Goal: Task Accomplishment & Management: Complete application form

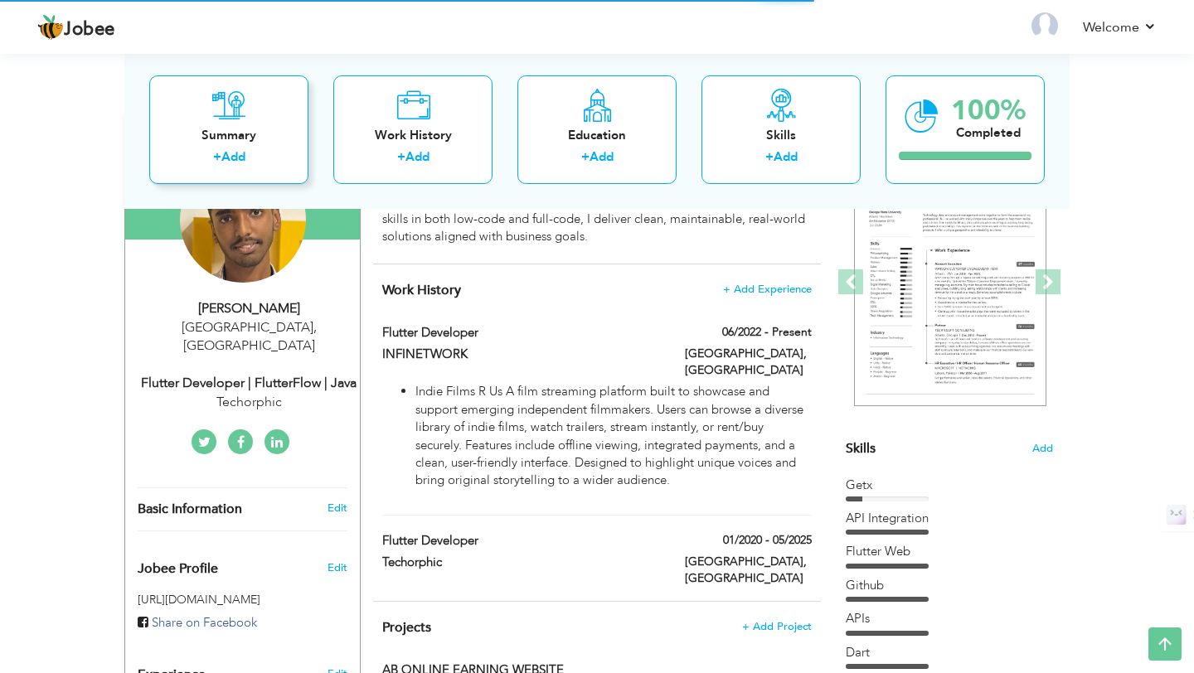
scroll to position [202, 0]
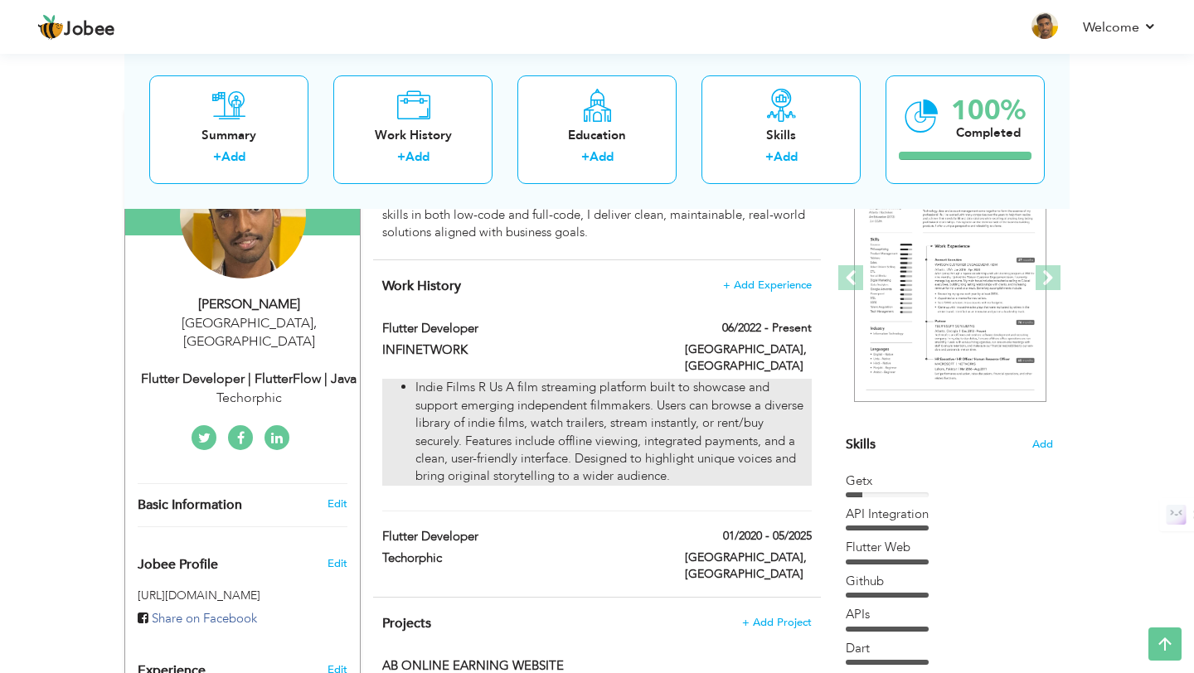
click at [520, 413] on li "Indie Films R Us A film streaming platform built to showcase and support emergi…" at bounding box center [613, 432] width 396 height 107
type input "Flutter Developer"
type input "INFINETWORK"
type input "06/2022"
type input "[GEOGRAPHIC_DATA]"
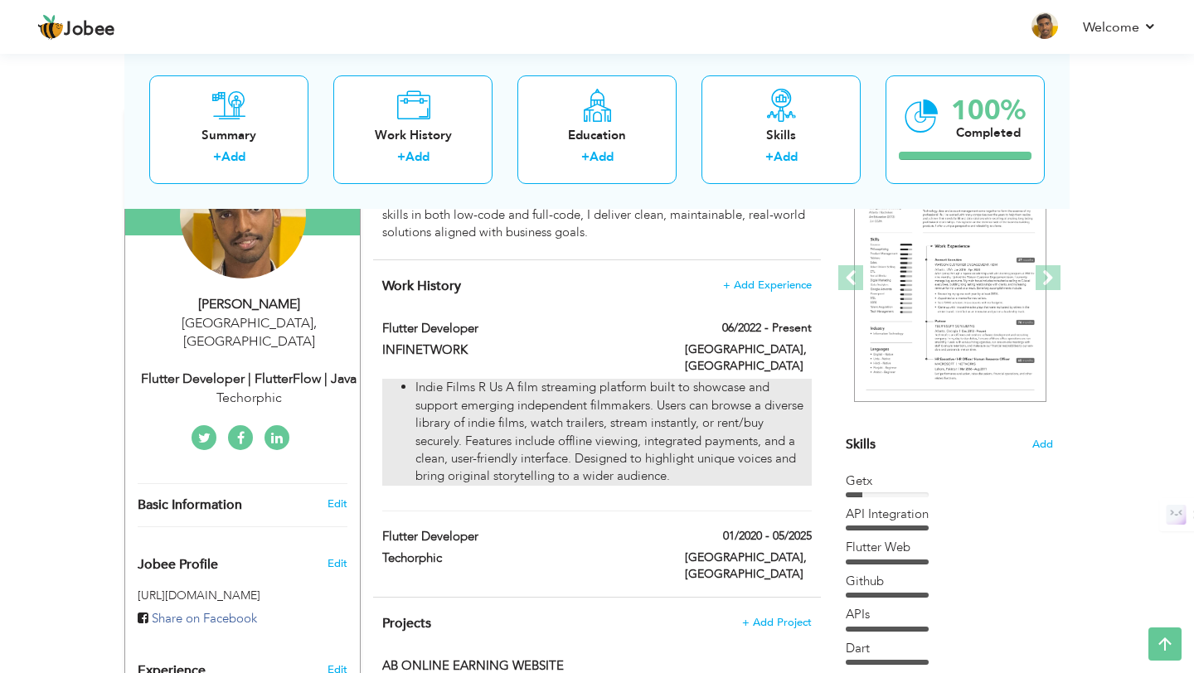
type input "[GEOGRAPHIC_DATA]"
checkbox input "true"
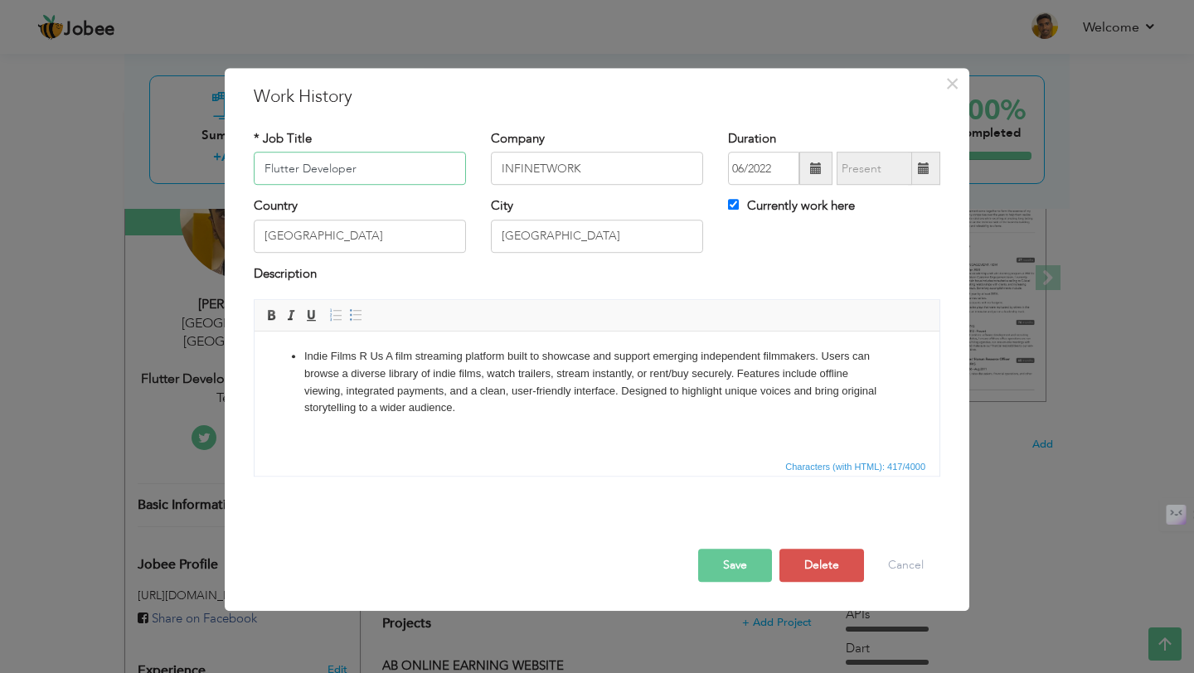
scroll to position [0, 0]
click at [488, 409] on li "Indie Films R Us A film streaming platform built to showcase and support emergi…" at bounding box center [596, 382] width 585 height 69
drag, startPoint x: 869, startPoint y: 410, endPoint x: 455, endPoint y: 401, distance: 413.8
click at [455, 401] on li "Indie Films R Us A film streaming platform built to showcase and support emergi…" at bounding box center [596, 382] width 585 height 69
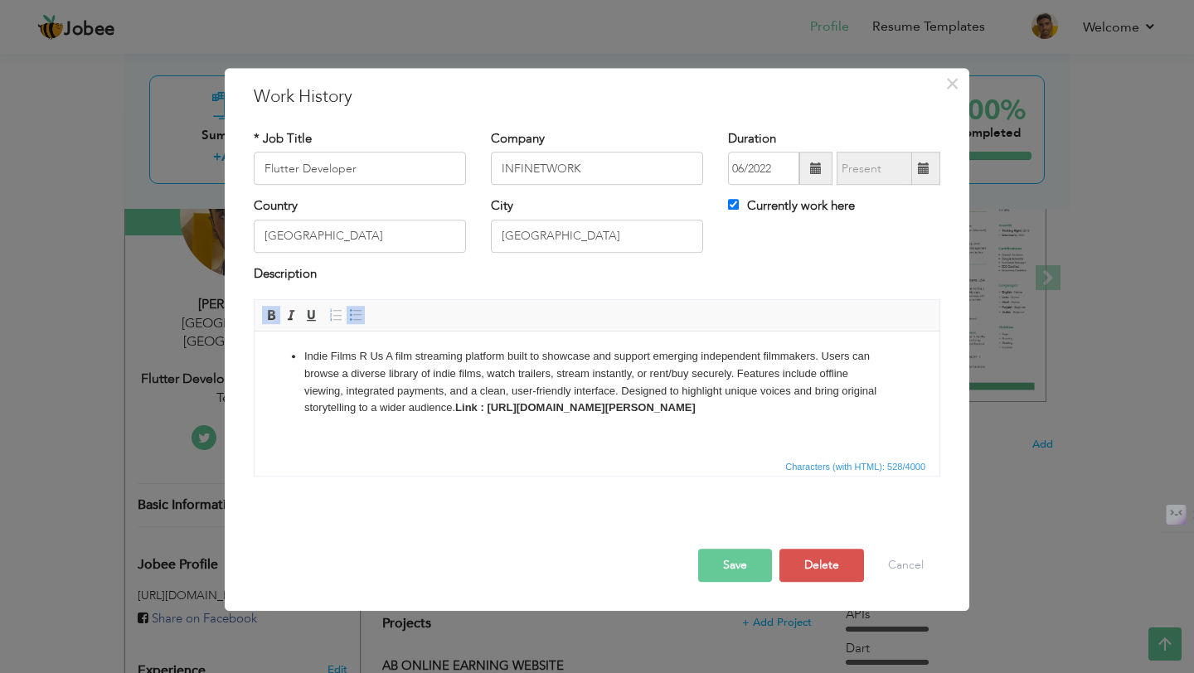
click at [544, 434] on html "Indie Films R Us A film streaming platform built to showcase and support emergi…" at bounding box center [597, 383] width 685 height 102
click at [579, 434] on html "Indie Films R Us A film streaming platform built to showcase and support emergi…" at bounding box center [597, 383] width 685 height 102
drag, startPoint x: 383, startPoint y: 358, endPoint x: 303, endPoint y: 357, distance: 79.6
click at [304, 358] on li "Indie Films R Us A film streaming platform built to showcase and support emergi…" at bounding box center [596, 382] width 585 height 69
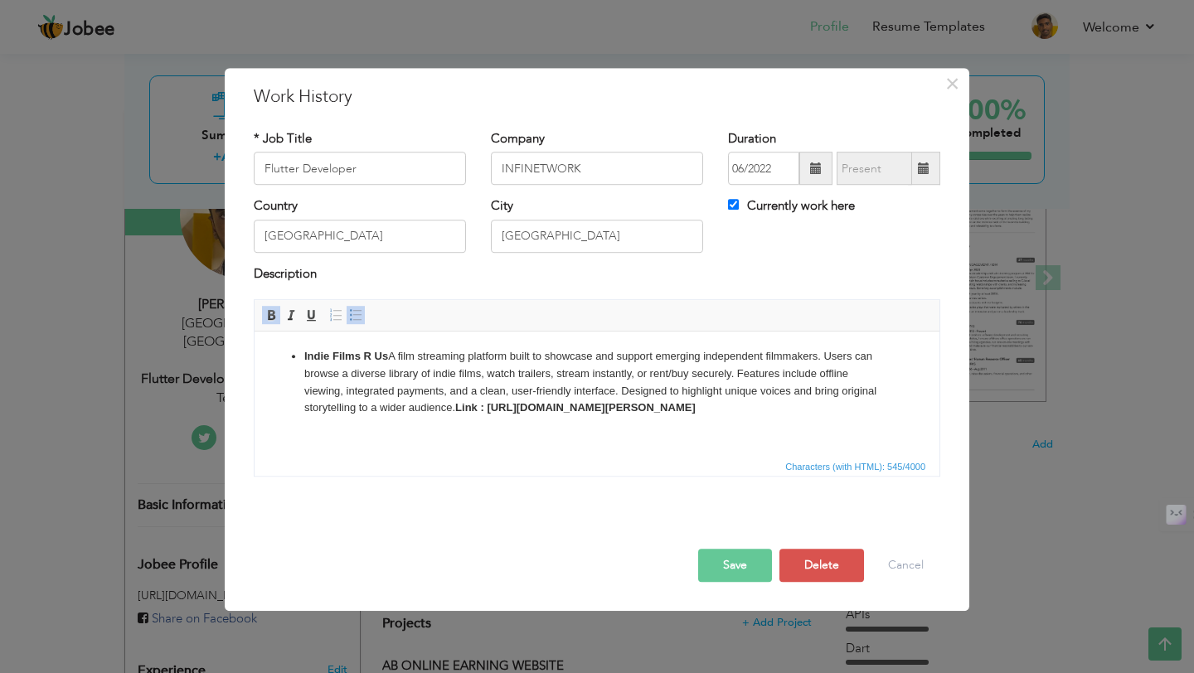
click at [616, 407] on strong "Link : https://play.google.com/store/apps/details?id=com.lisa.indie_films_r_us&…" at bounding box center [575, 407] width 240 height 12
click at [740, 556] on button "Save" at bounding box center [735, 565] width 74 height 33
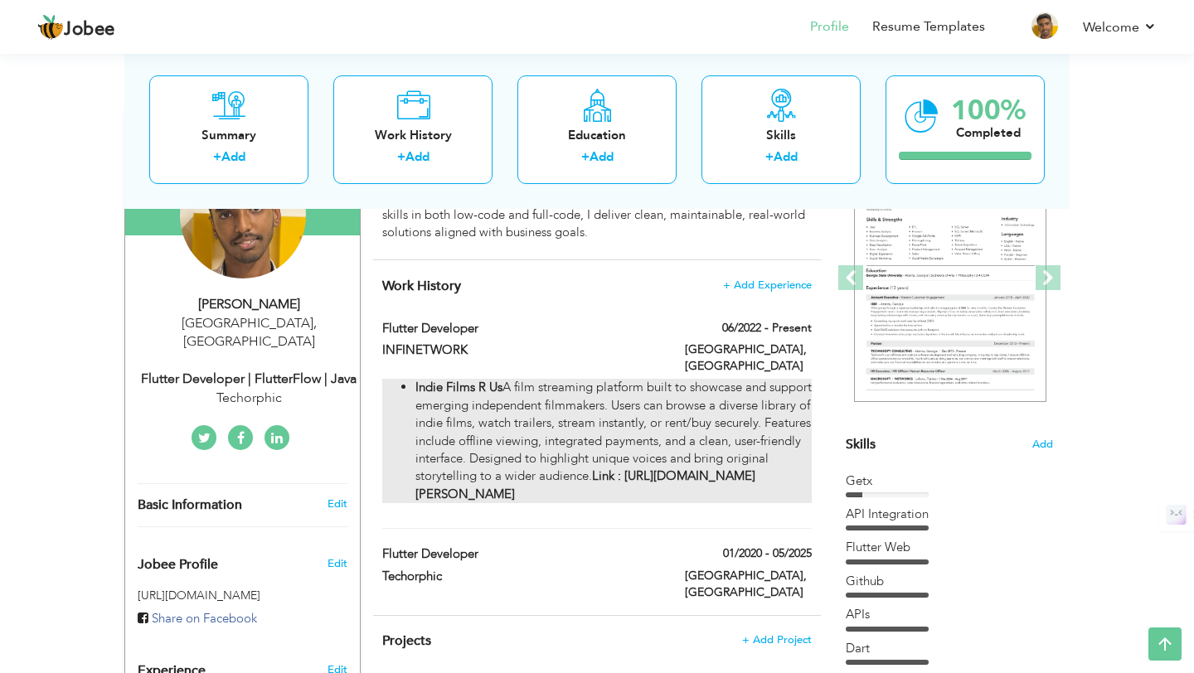
click at [642, 468] on strong "Link : https://play.google.com/store/apps/details?id=com.lisa.indie_films_r_us&…" at bounding box center [585, 485] width 340 height 34
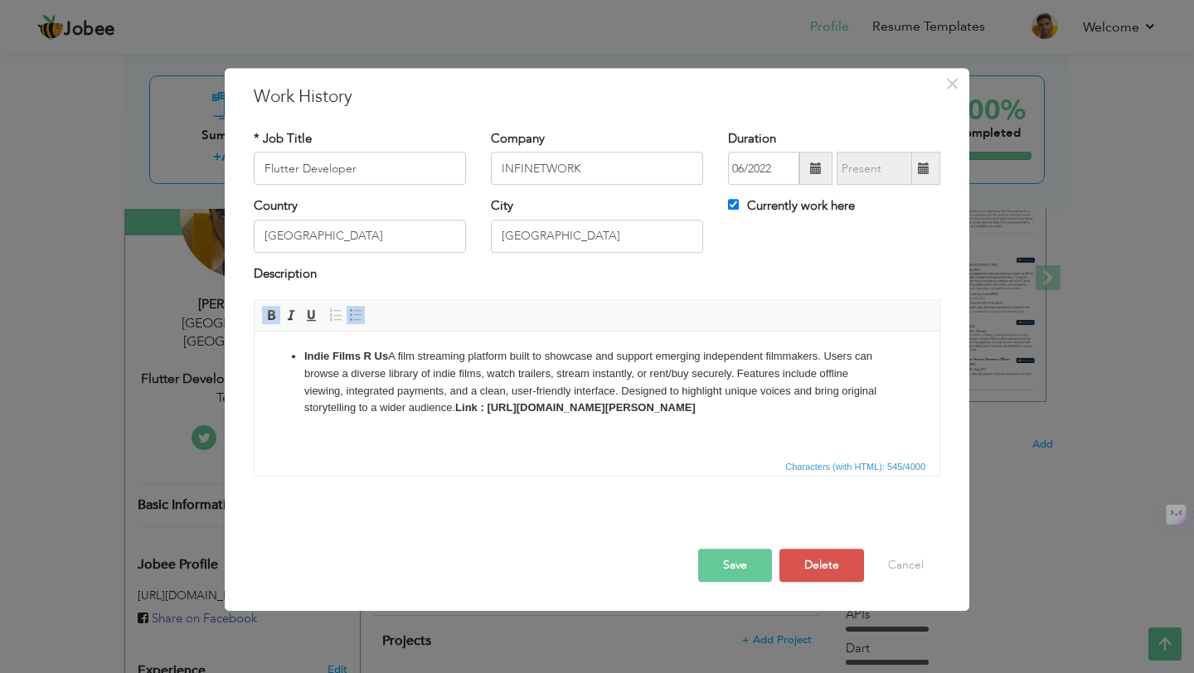
click at [455, 410] on strong "Link : https://play.google.com/store/apps/details?id=com.lisa.indie_films_r_us&…" at bounding box center [575, 407] width 240 height 12
click at [754, 590] on div "Save Save and Continue Delete Cancel" at bounding box center [596, 548] width 711 height 93
click at [745, 571] on button "Save" at bounding box center [735, 565] width 74 height 33
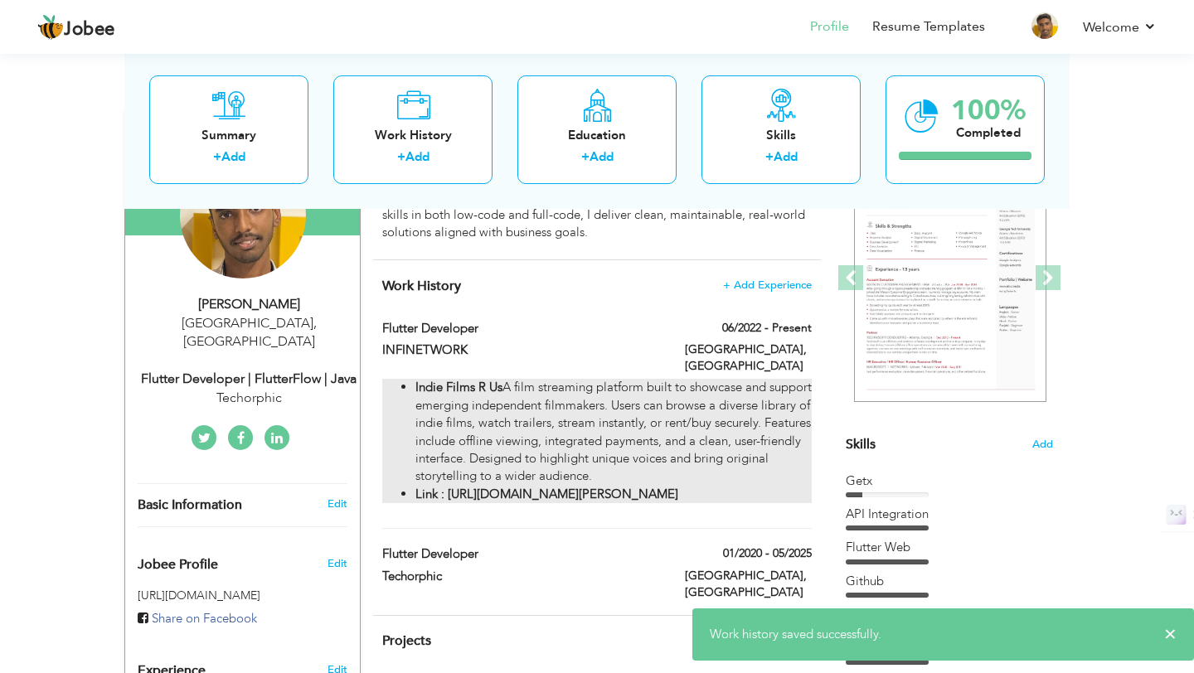
click at [583, 486] on strong "Link : https://play.google.com/store/apps/details?id=com.lisa.indie_films_r_us&…" at bounding box center [546, 494] width 263 height 17
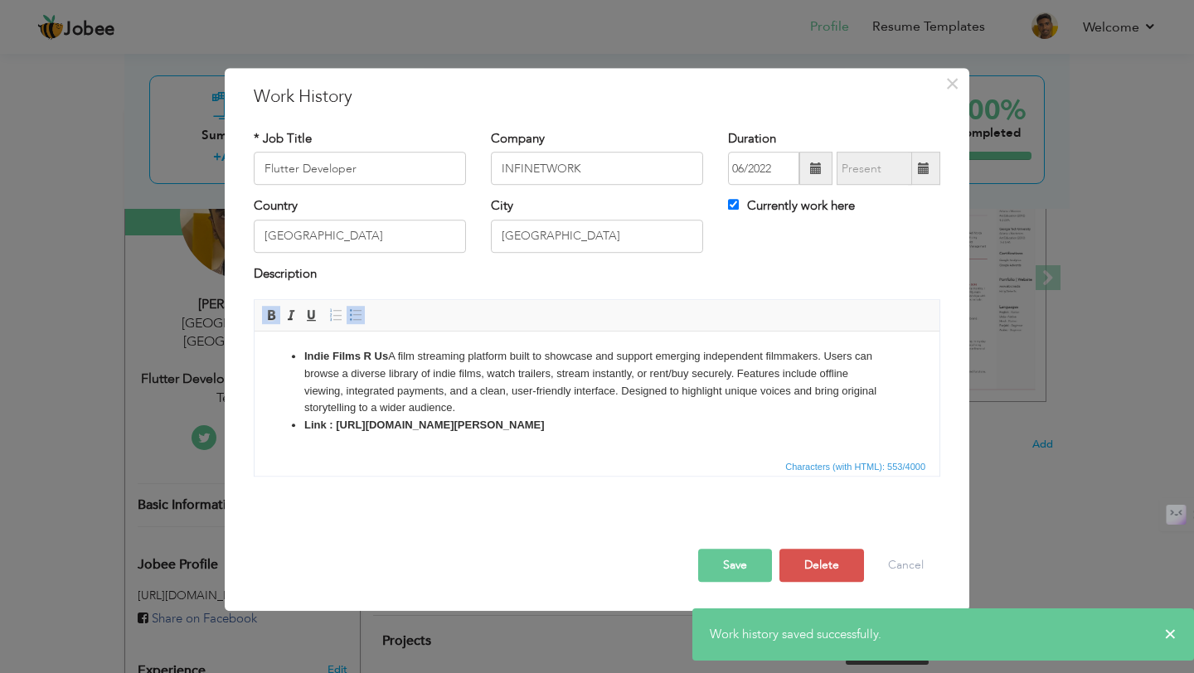
click at [305, 421] on strong "Link : https://play.google.com/store/apps/details?id=com.lisa.indie_films_r_us&…" at bounding box center [424, 425] width 240 height 12
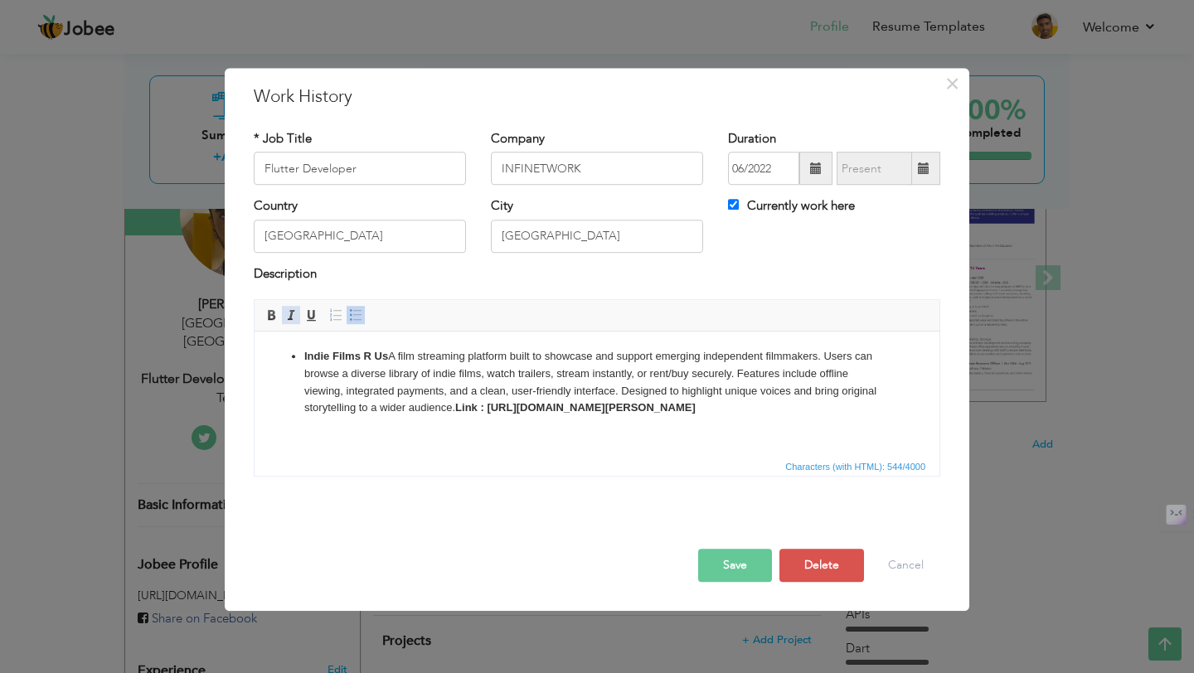
click at [289, 319] on span at bounding box center [290, 314] width 13 height 13
click at [298, 328] on span "Basic Styles Bold Italic Underline" at bounding box center [293, 317] width 65 height 24
click at [289, 314] on span at bounding box center [290, 314] width 13 height 13
click at [710, 566] on button "Save" at bounding box center [735, 565] width 74 height 33
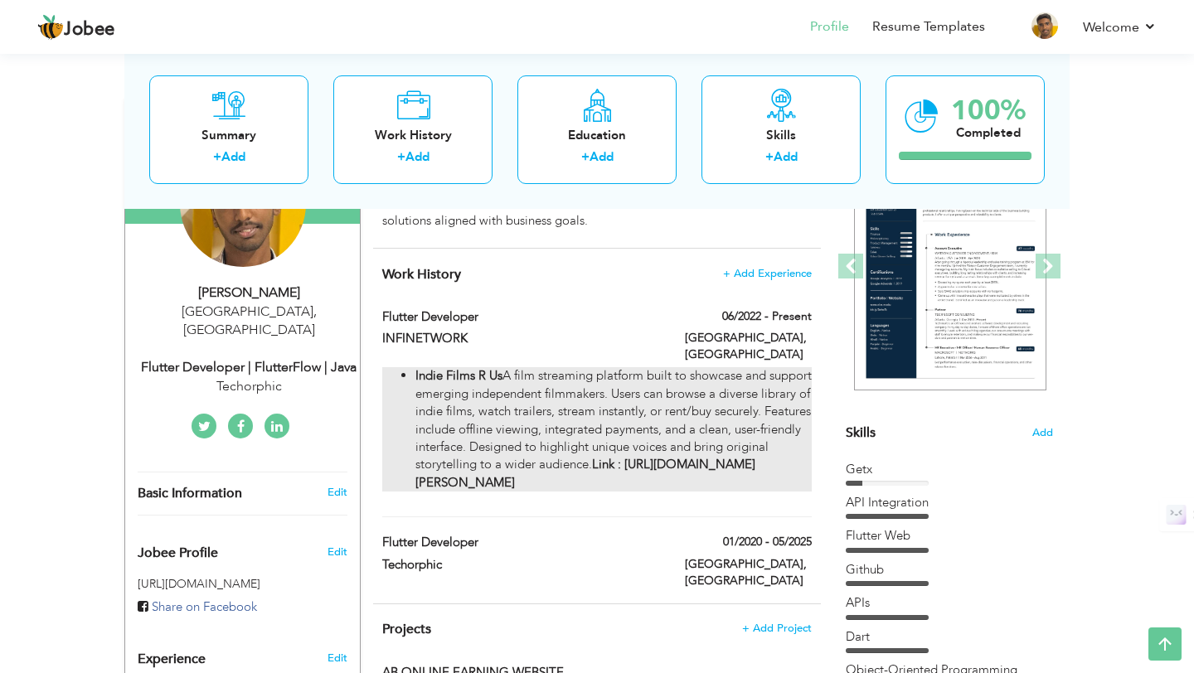
scroll to position [216, 0]
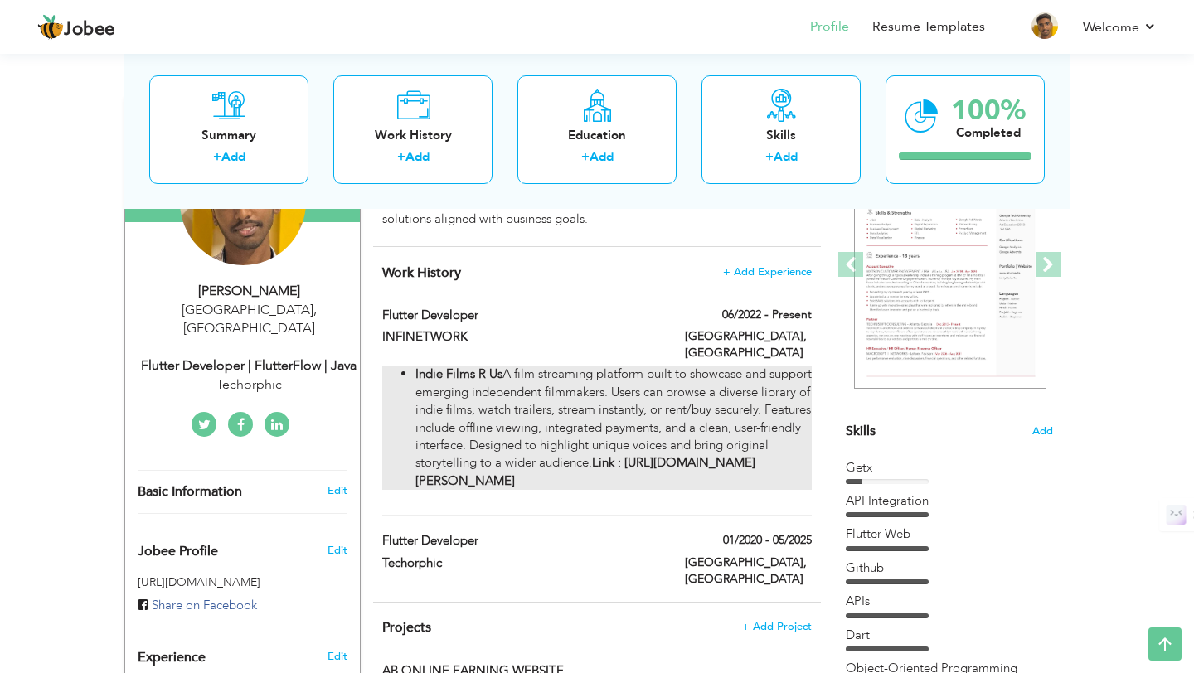
click at [695, 379] on li "Indie Films R Us A film streaming platform built to showcase and support emergi…" at bounding box center [613, 428] width 396 height 124
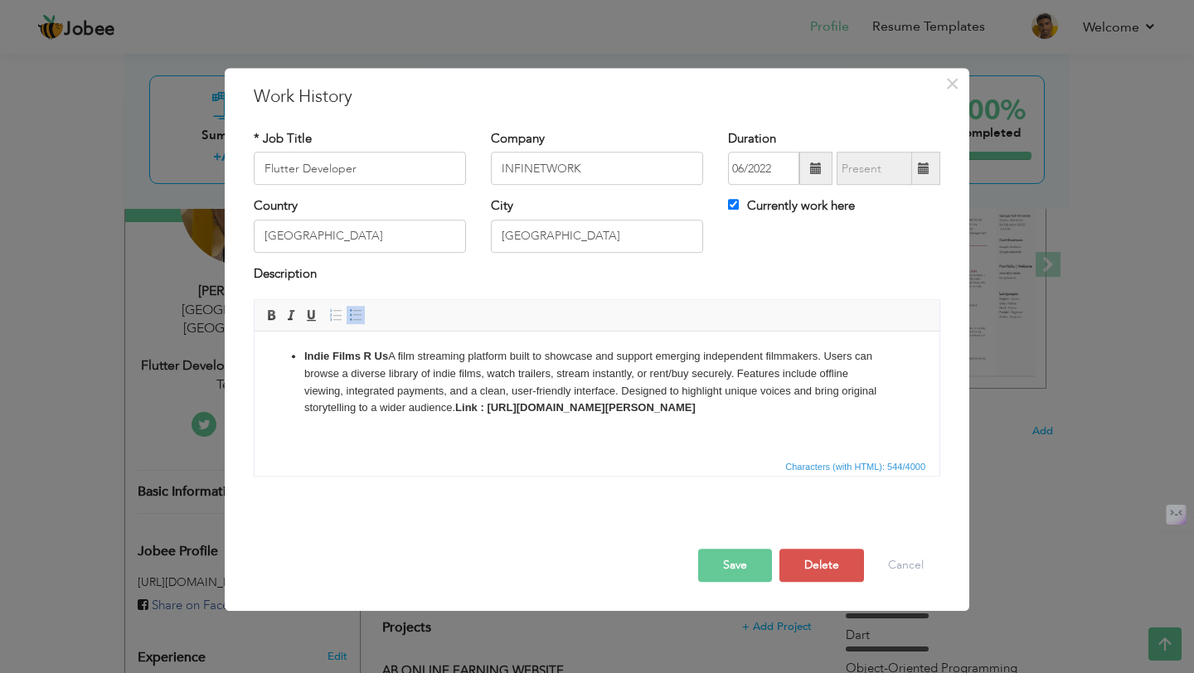
click at [539, 417] on li "Indie Films R Us A film streaming platform built to showcase and support emergi…" at bounding box center [596, 382] width 585 height 69
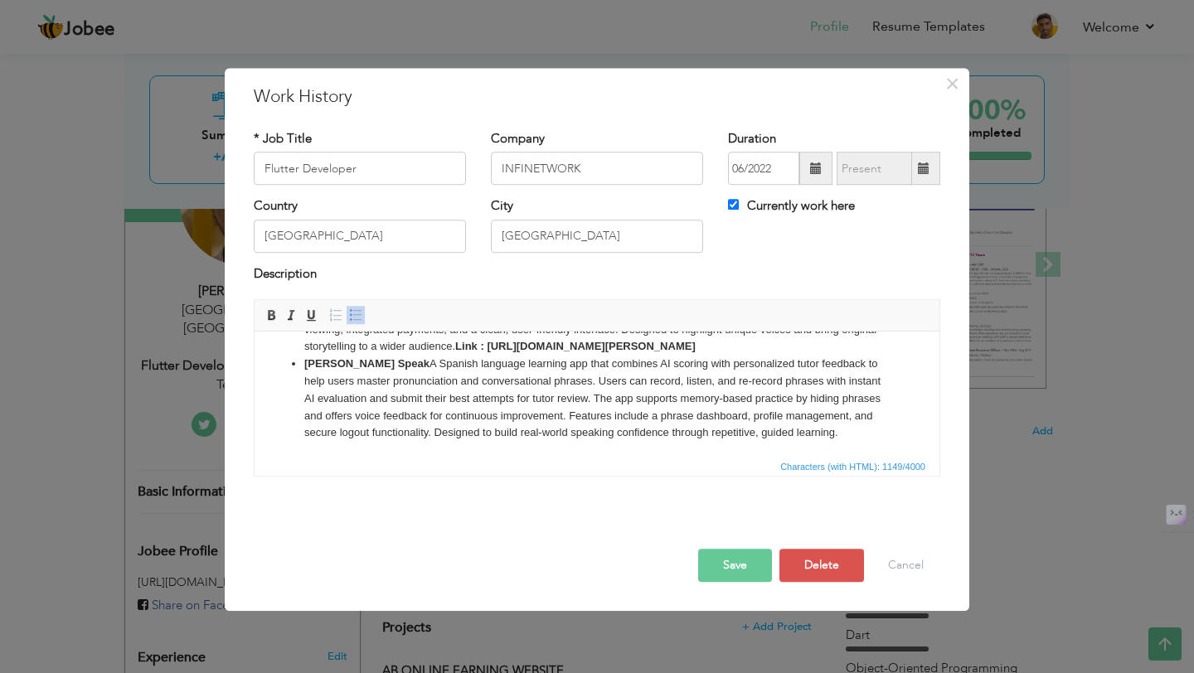
drag, startPoint x: 509, startPoint y: 364, endPoint x: 454, endPoint y: 348, distance: 56.9
click at [454, 348] on li "Indie Films R Us A film streaming platform built to showcase and support emergi…" at bounding box center [596, 321] width 585 height 69
copy strong "Link : https://play.google.com/store/apps/details?id=com.lisa.indie_films_r_us&…"
click at [846, 442] on li "Yoyo Speak A Spanish language learning app that combines AI scoring with person…" at bounding box center [596, 399] width 585 height 86
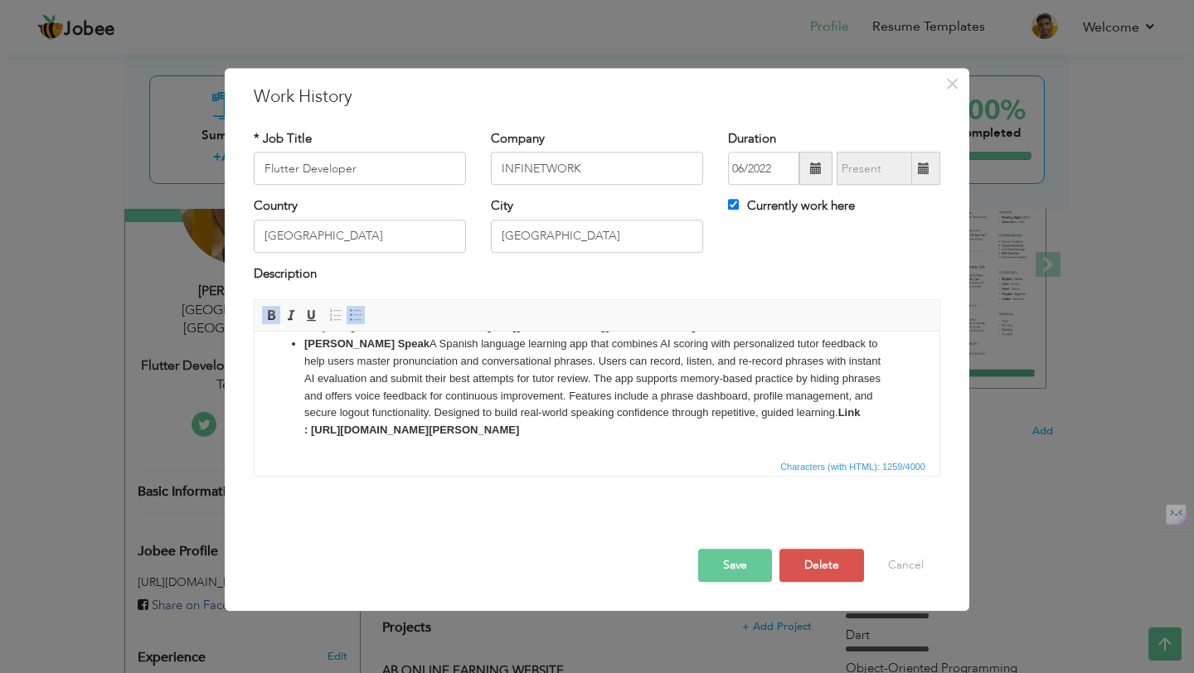
scroll to position [99, 0]
drag, startPoint x: 721, startPoint y: 446, endPoint x: 313, endPoint y: 430, distance: 409.1
click at [313, 430] on li "Yoyo Speak A Spanish language learning app that combines AI scoring with person…" at bounding box center [596, 388] width 585 height 104
click at [727, 559] on button "Save" at bounding box center [735, 565] width 74 height 33
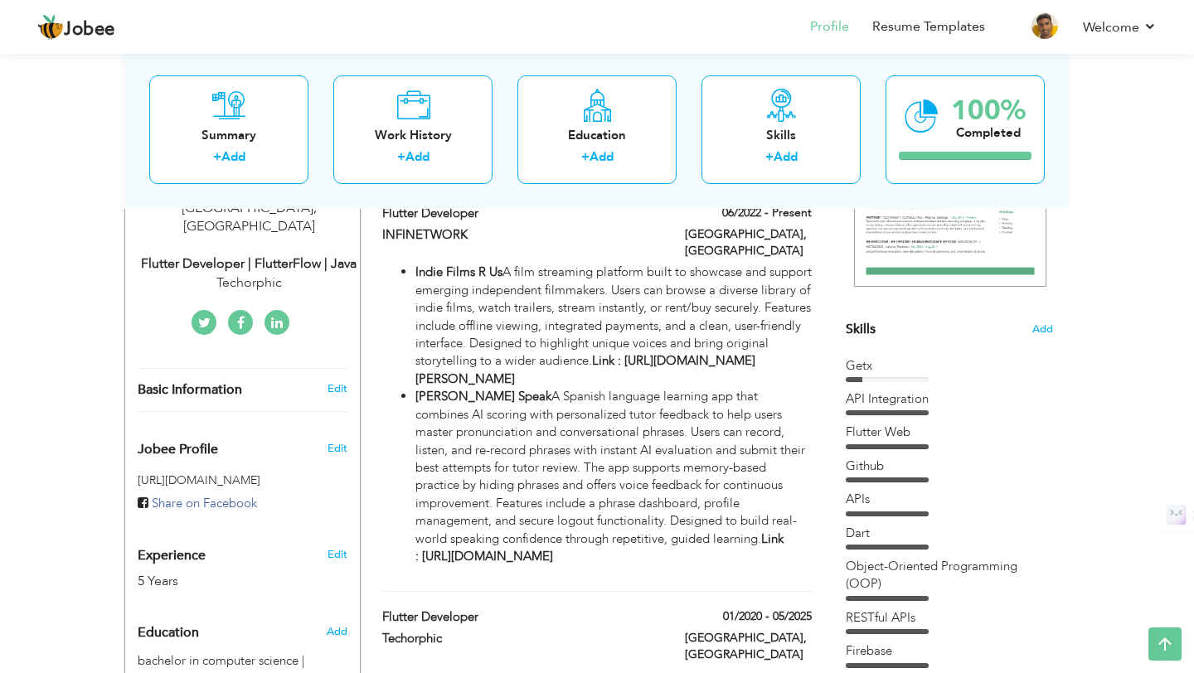
scroll to position [126, 0]
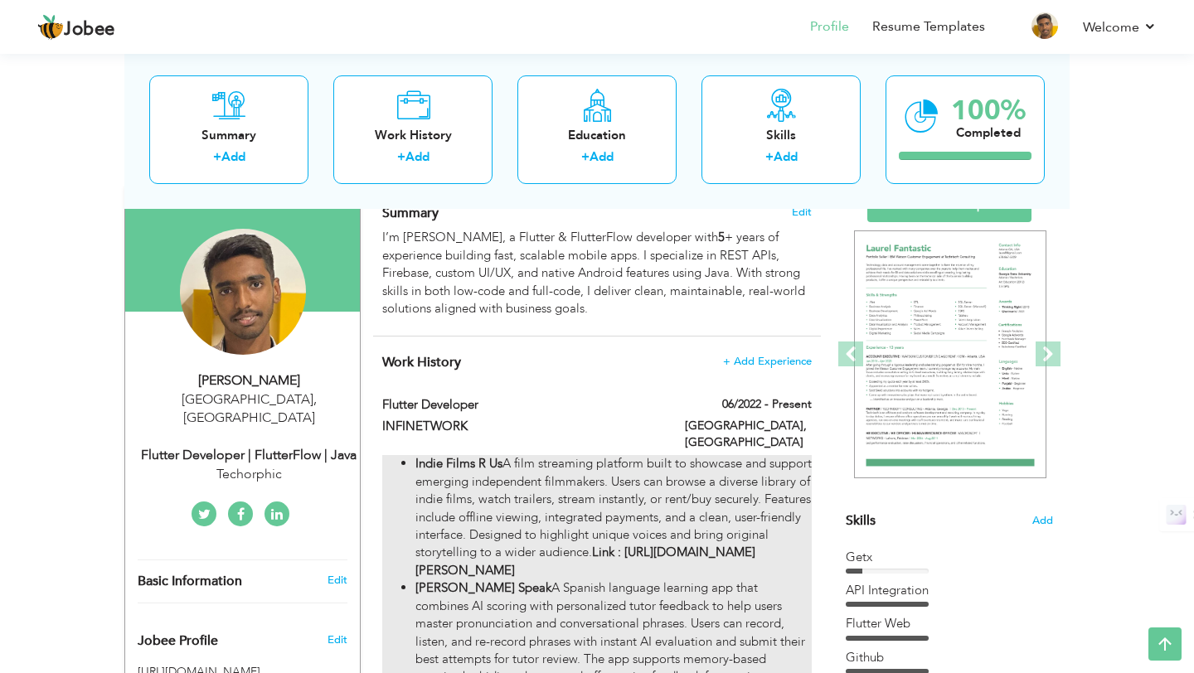
click at [643, 507] on li "Indie Films R Us A film streaming platform built to showcase and support emergi…" at bounding box center [613, 517] width 396 height 124
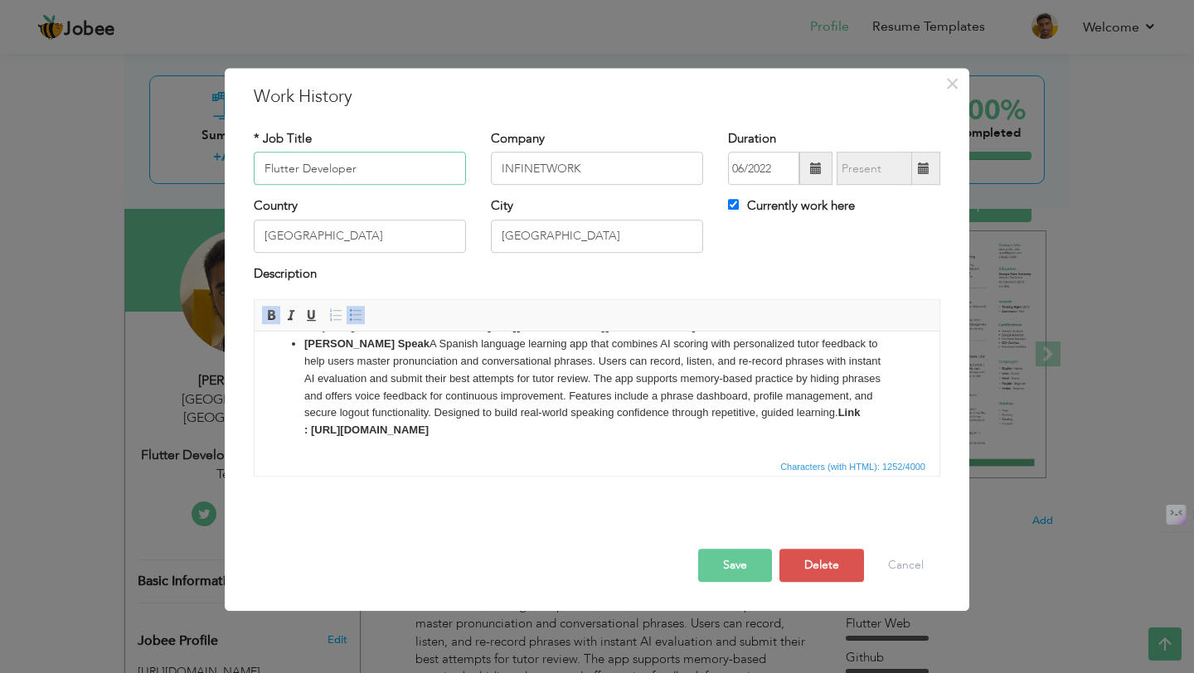
scroll to position [99, 0]
click at [709, 432] on li "Yoyo Speak A Spanish language learning app that combines AI scoring with person…" at bounding box center [596, 388] width 585 height 104
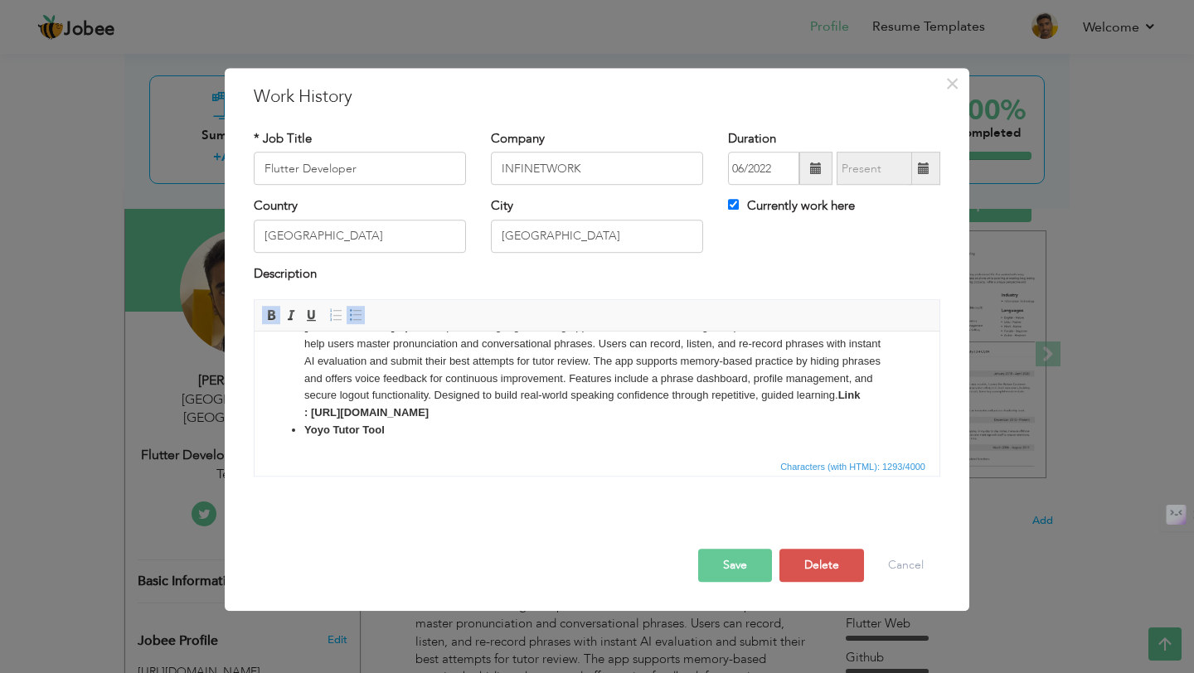
click at [430, 439] on li "Yoyo Tutor Tool" at bounding box center [596, 430] width 585 height 17
drag, startPoint x: 430, startPoint y: 447, endPoint x: 304, endPoint y: 443, distance: 125.3
click at [305, 439] on li "Yoyo Tutor Tool" at bounding box center [596, 430] width 585 height 17
paste body
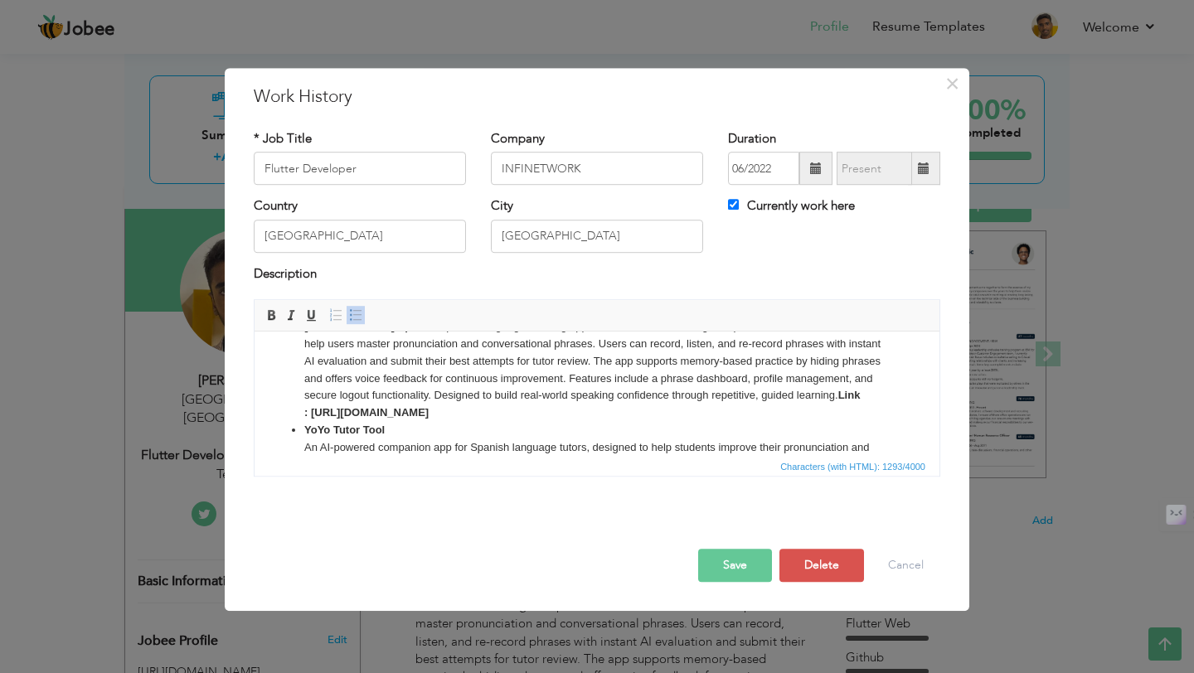
scroll to position [182, 0]
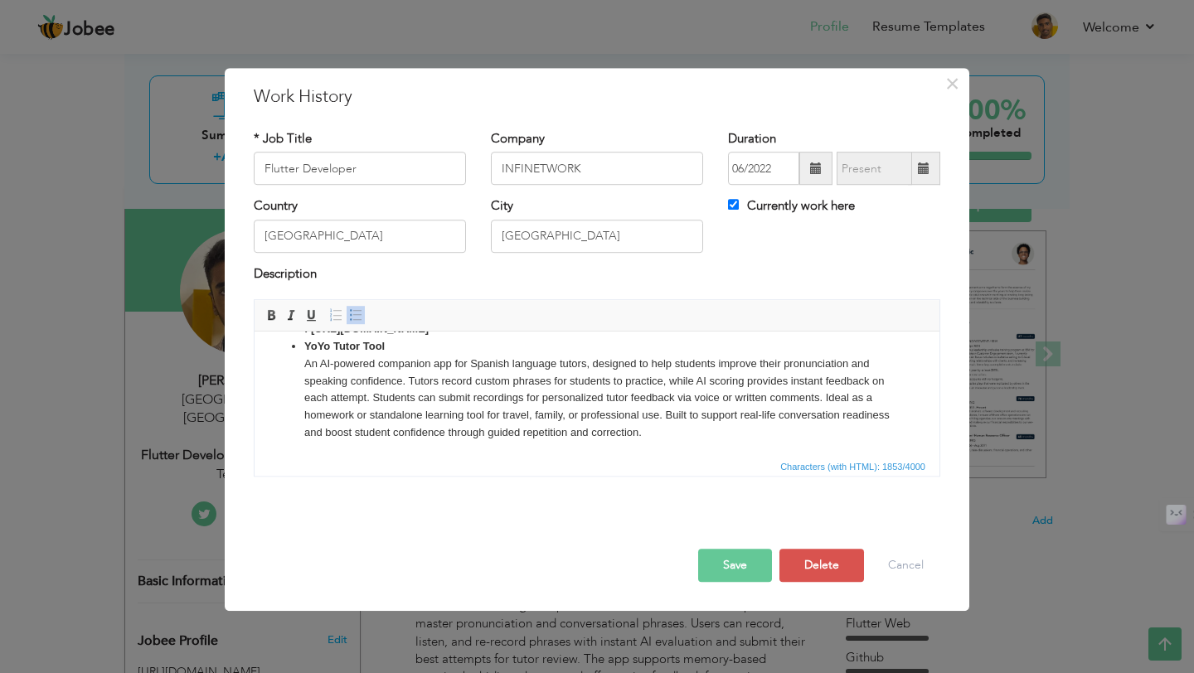
click at [306, 376] on li "YoYo Tutor Tool An AI-powered companion app for Spanish language tutors, design…" at bounding box center [596, 390] width 585 height 104
click at [774, 429] on li "YoYo Tutor Tool An AI-powered companion app for Spanish language tutors, design…" at bounding box center [596, 396] width 585 height 86
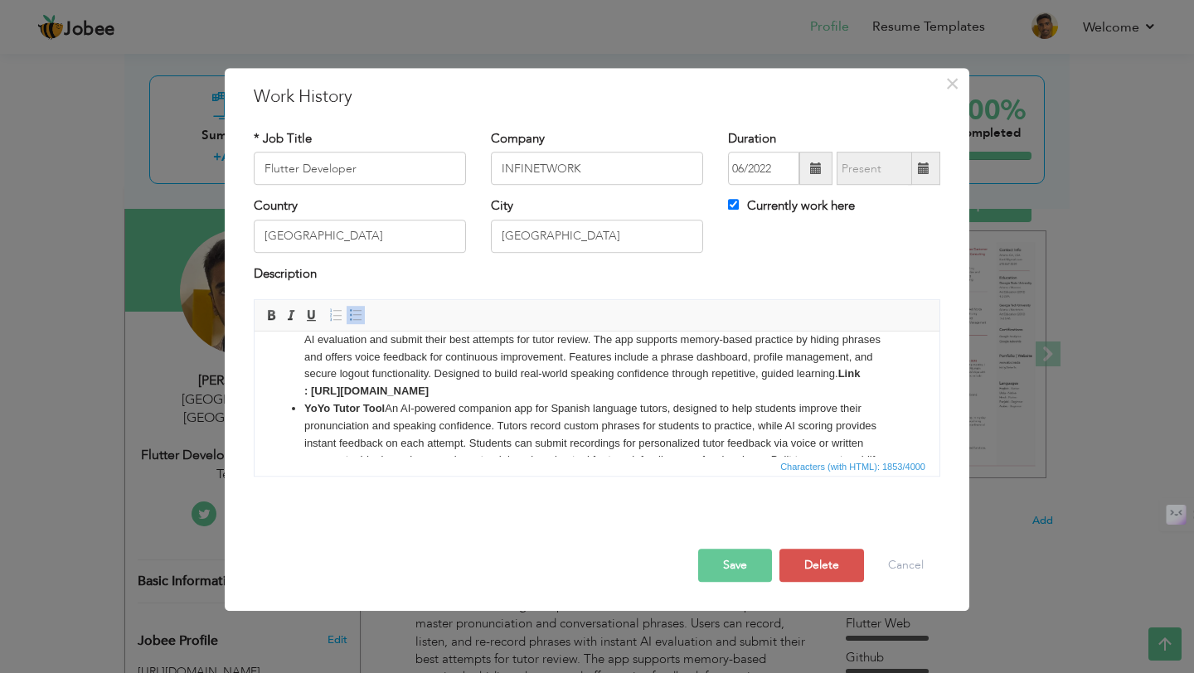
scroll to position [122, 0]
drag, startPoint x: 719, startPoint y: 403, endPoint x: 799, endPoint y: 381, distance: 83.3
click at [799, 384] on li "Yoyo Speak A Spanish language learning app that combines AI scoring with person…" at bounding box center [596, 347] width 585 height 104
copy li ". Link : https://play.google.com/store/apps/details?id=com.yoyospeak.yoyo&hl=en"
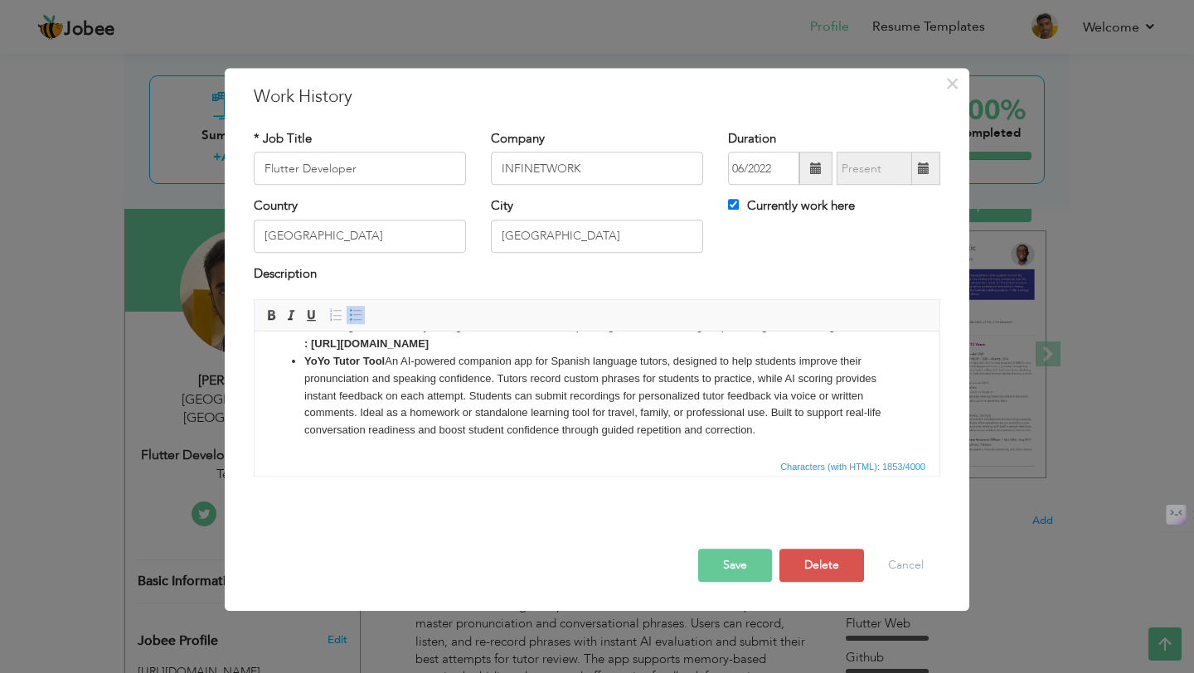
click at [787, 427] on li "YoYo Tutor Tool An AI-powered companion app for Spanish language tutors, design…" at bounding box center [596, 396] width 585 height 86
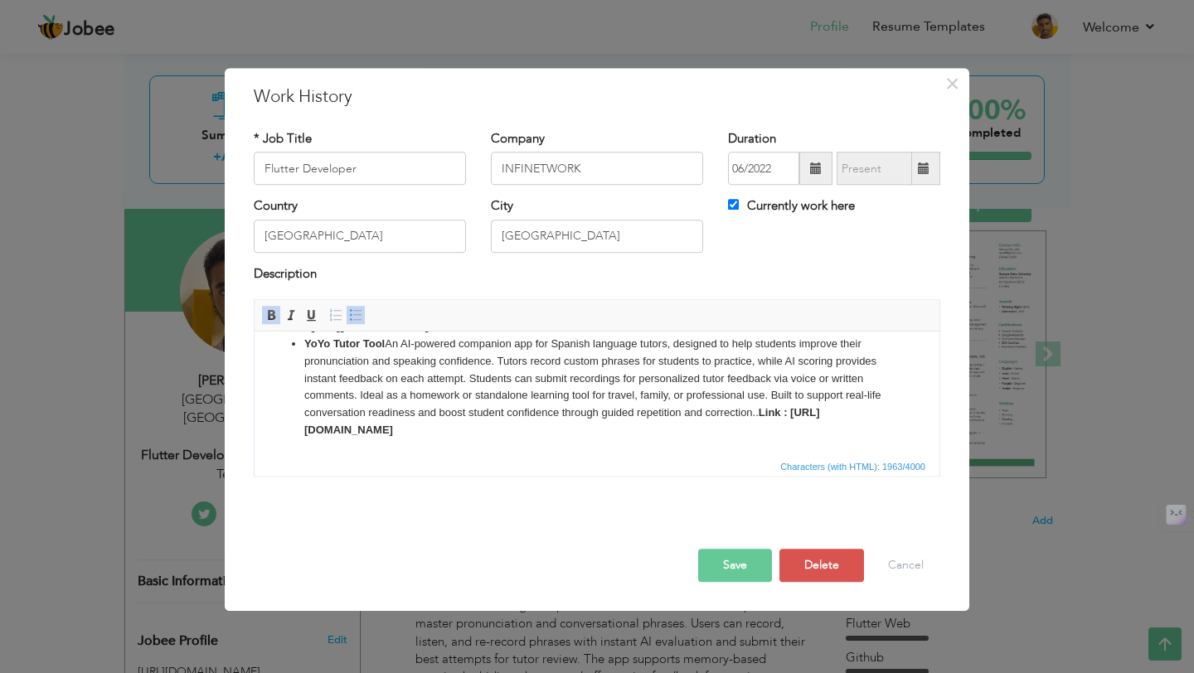
click at [760, 426] on li "YoYo Tutor Tool An AI-powered companion app for Spanish language tutors, design…" at bounding box center [596, 388] width 585 height 104
drag, startPoint x: 706, startPoint y: 445, endPoint x: 313, endPoint y: 434, distance: 394.0
click at [313, 434] on li "YoYo Tutor Tool An AI-powered companion app for Spanish language tutors, design…" at bounding box center [596, 388] width 585 height 104
click at [721, 568] on button "Save" at bounding box center [735, 565] width 74 height 33
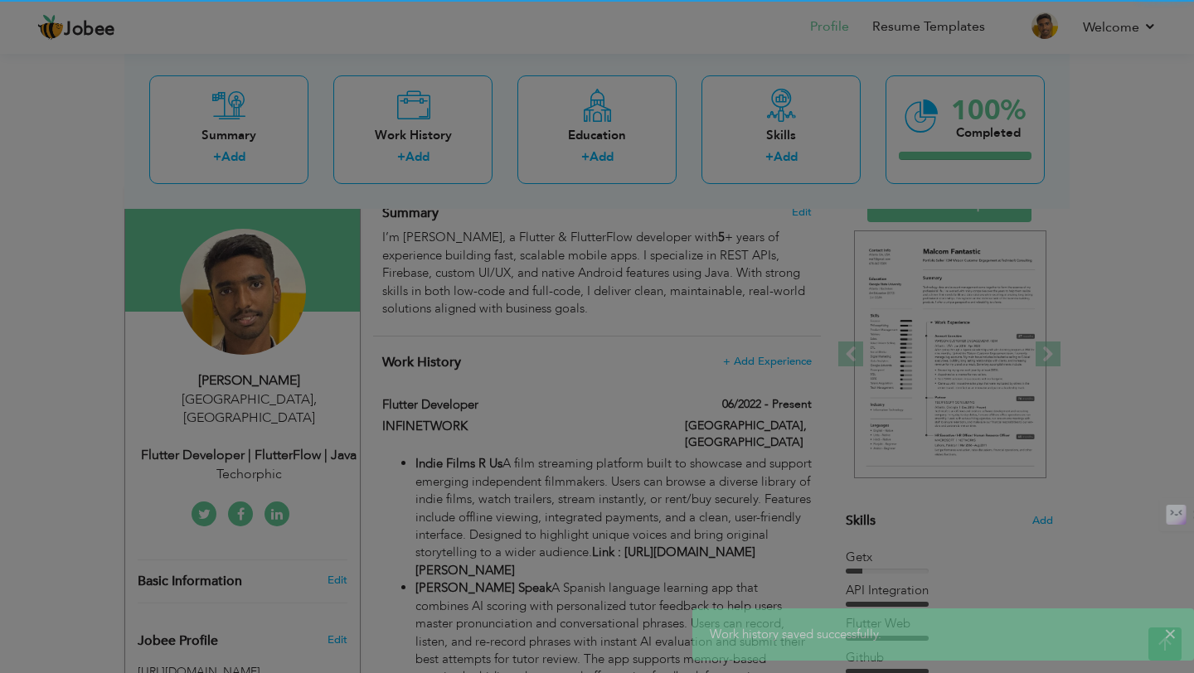
scroll to position [0, 0]
